Goal: Find specific page/section: Find specific page/section

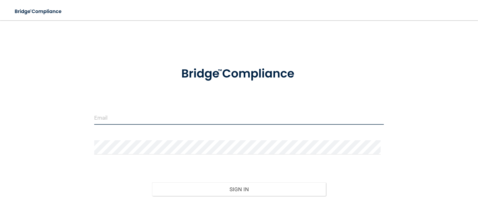
click at [298, 118] on input "email" at bounding box center [239, 117] width 290 height 14
type input "[EMAIL_ADDRESS][DOMAIN_NAME]"
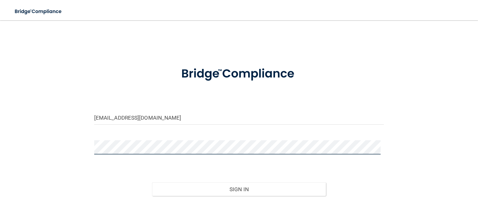
click at [152, 182] on button "Sign In" at bounding box center [239, 189] width 174 height 14
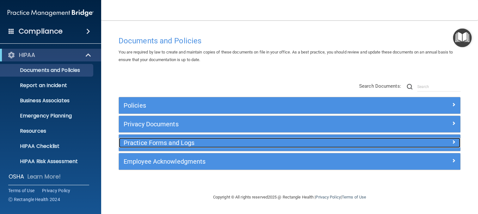
click at [274, 141] on h5 "Practice Forms and Logs" at bounding box center [247, 142] width 247 height 7
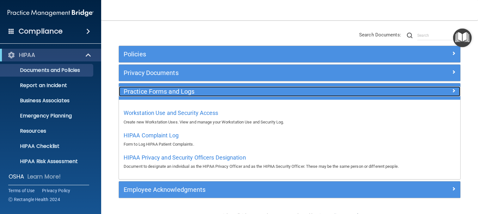
scroll to position [55, 0]
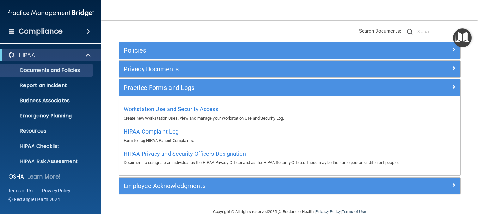
click at [434, 155] on div "HIPAA Privacy and Security Officers Designation Document to designate an indivi…" at bounding box center [290, 157] width 332 height 18
click at [110, 171] on main "Documents and Policies You are required by law to create and maintain copies of…" at bounding box center [289, 117] width 377 height 194
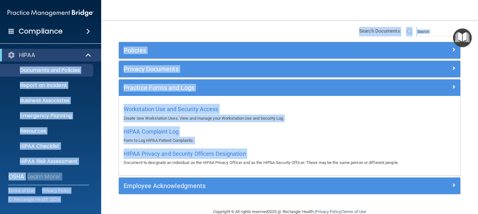
drag, startPoint x: 110, startPoint y: 171, endPoint x: 88, endPoint y: 56, distance: 117.0
click at [88, 56] on div "Compliance HIPAA Documents and Policies Report an Incident Business Associates …" at bounding box center [239, 107] width 478 height 214
click at [165, 16] on nav "Toggle navigation [PERSON_NAME] [EMAIL_ADDRESS][DOMAIN_NAME] Manage My Enterpri…" at bounding box center [289, 10] width 377 height 20
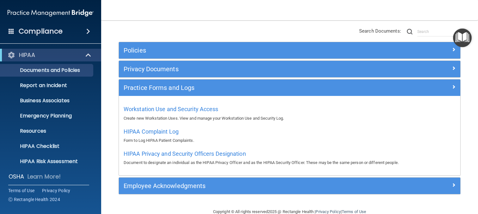
click at [165, 16] on nav "Toggle navigation [PERSON_NAME] [EMAIL_ADDRESS][DOMAIN_NAME] Manage My Enterpri…" at bounding box center [289, 10] width 377 height 20
